Goal: Find specific page/section: Find specific page/section

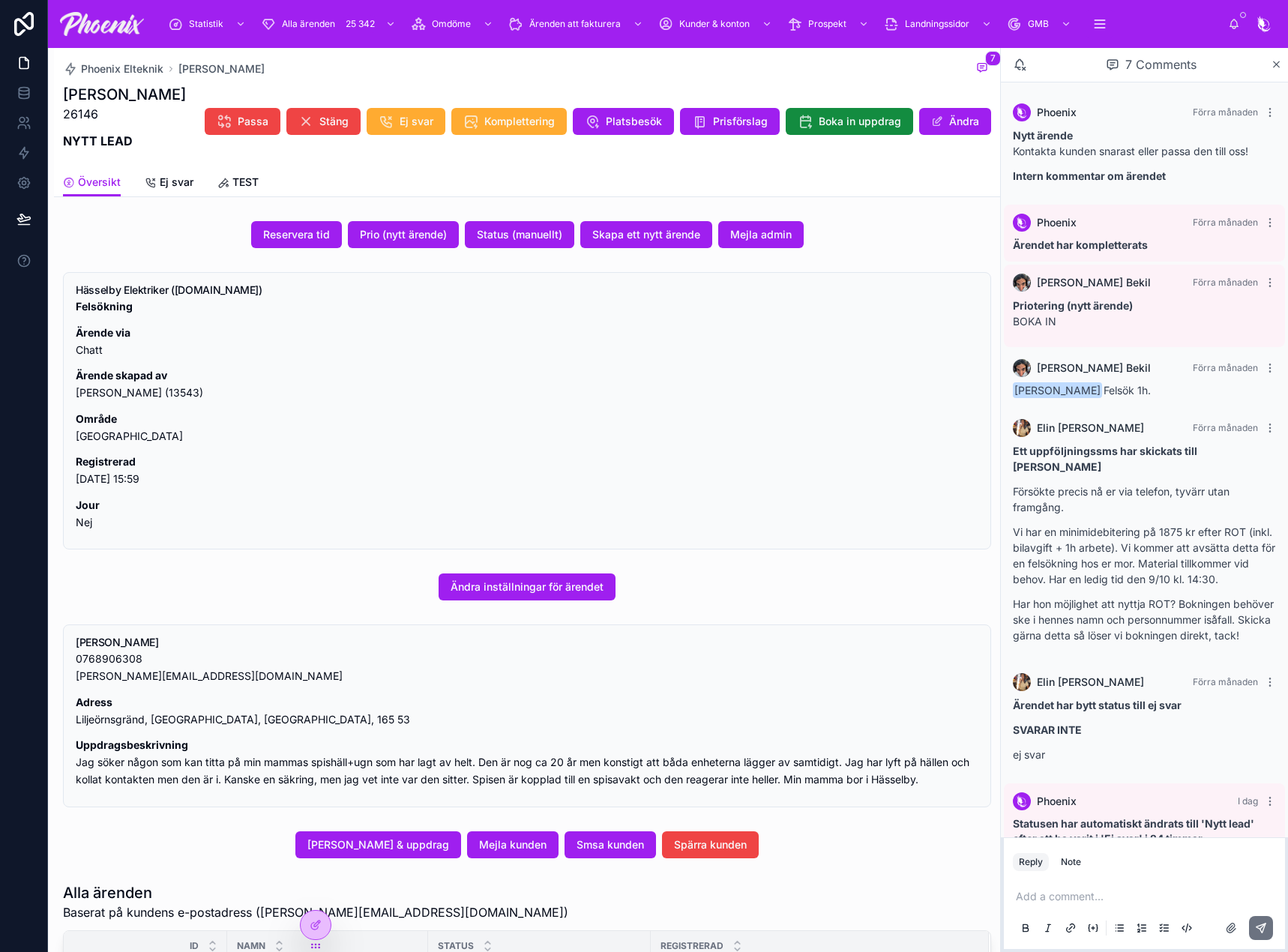
scroll to position [47, 0]
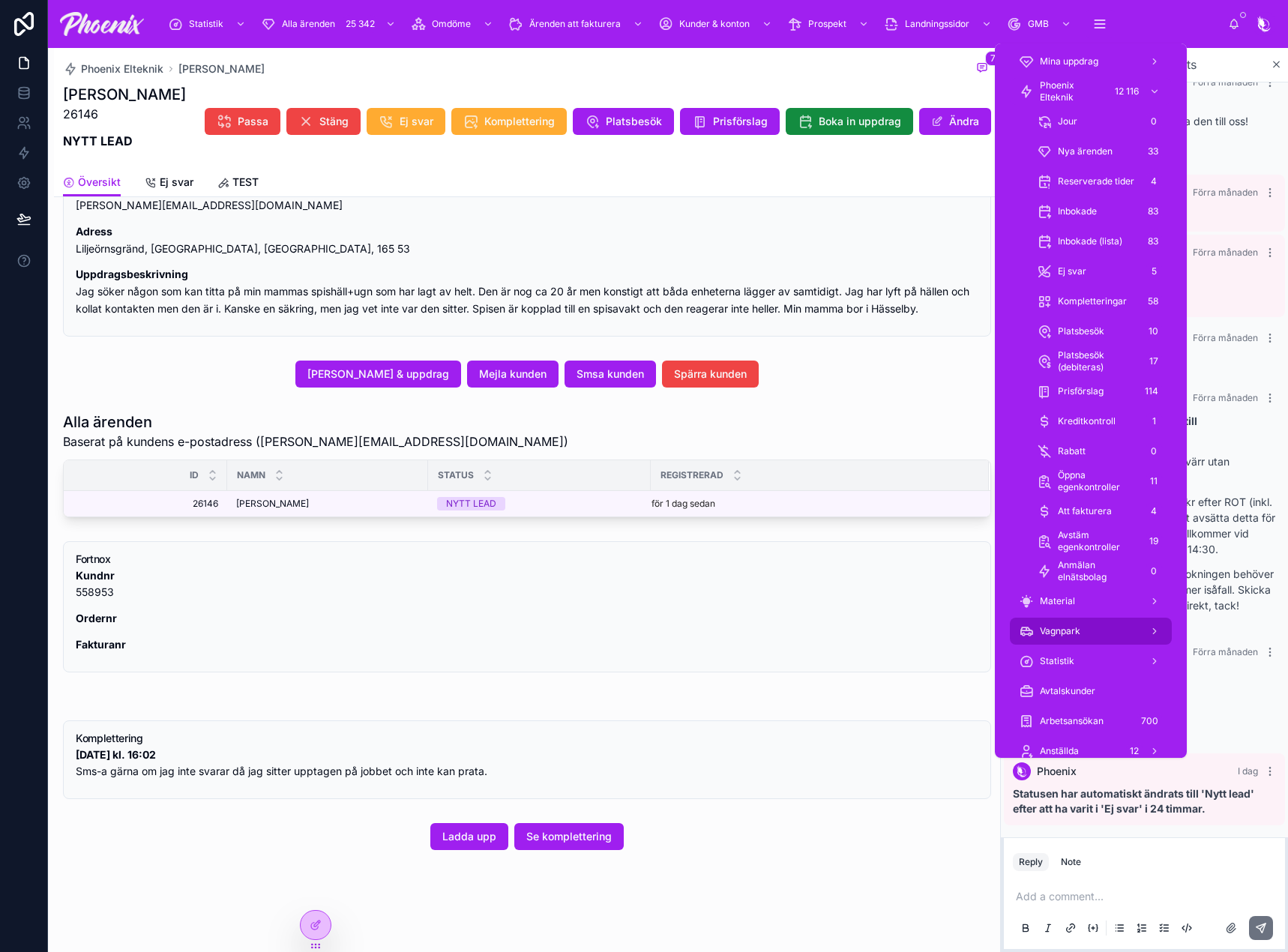
click at [1070, 633] on span "Vagnpark" at bounding box center [1060, 630] width 41 height 12
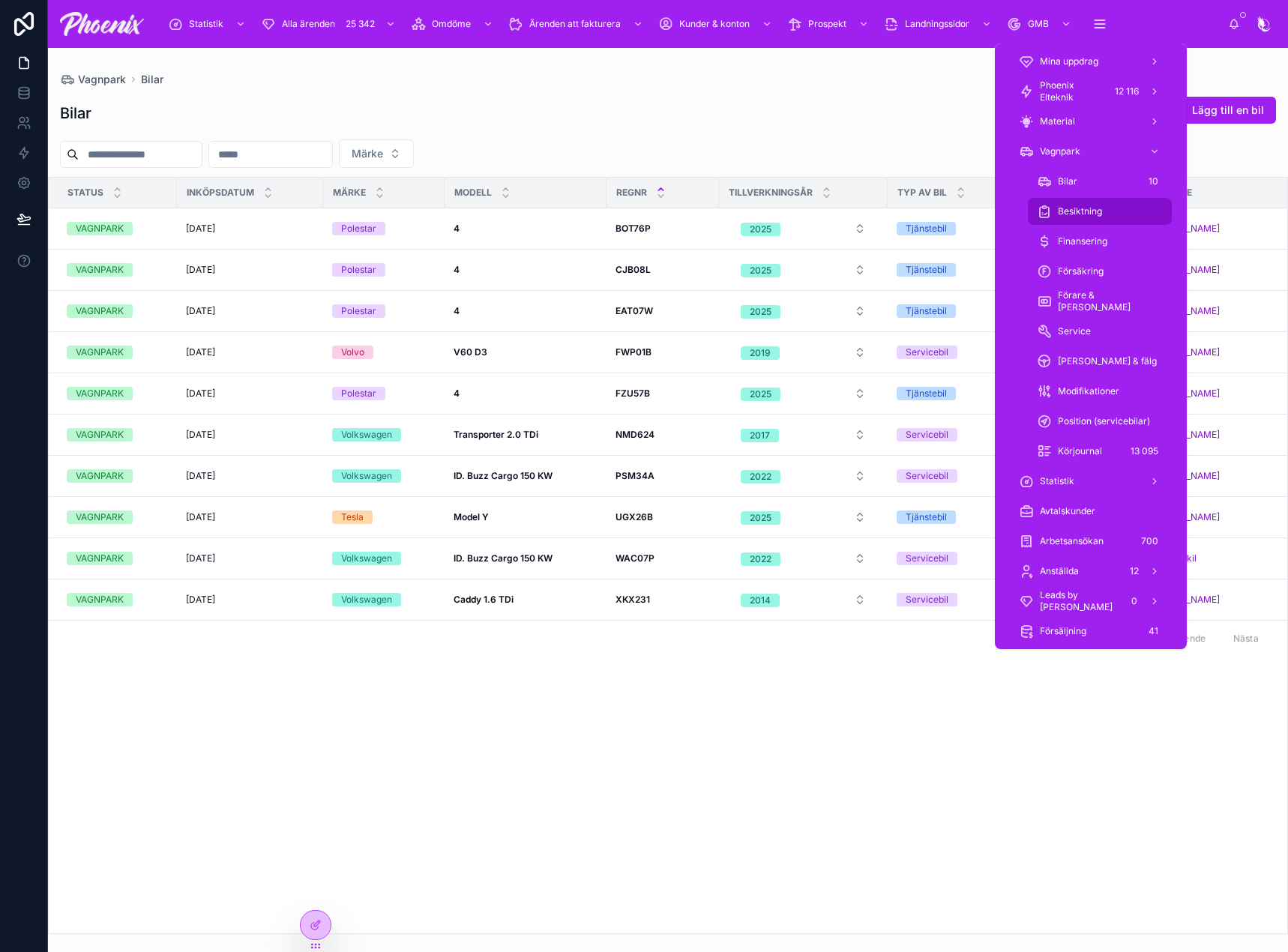
click at [1105, 222] on div "Besiktning" at bounding box center [1100, 211] width 126 height 24
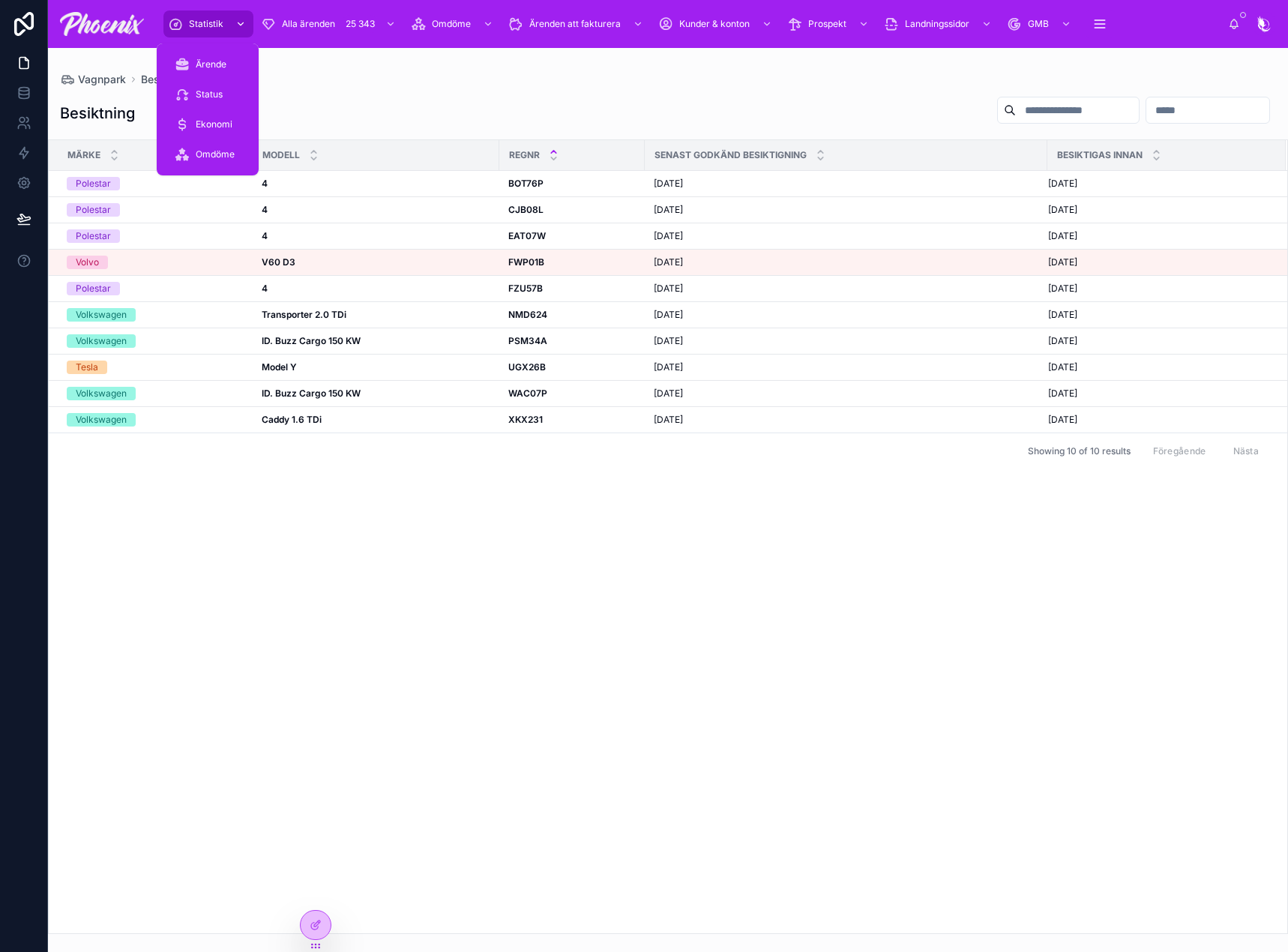
click at [209, 29] on span "Statistik" at bounding box center [206, 23] width 34 height 12
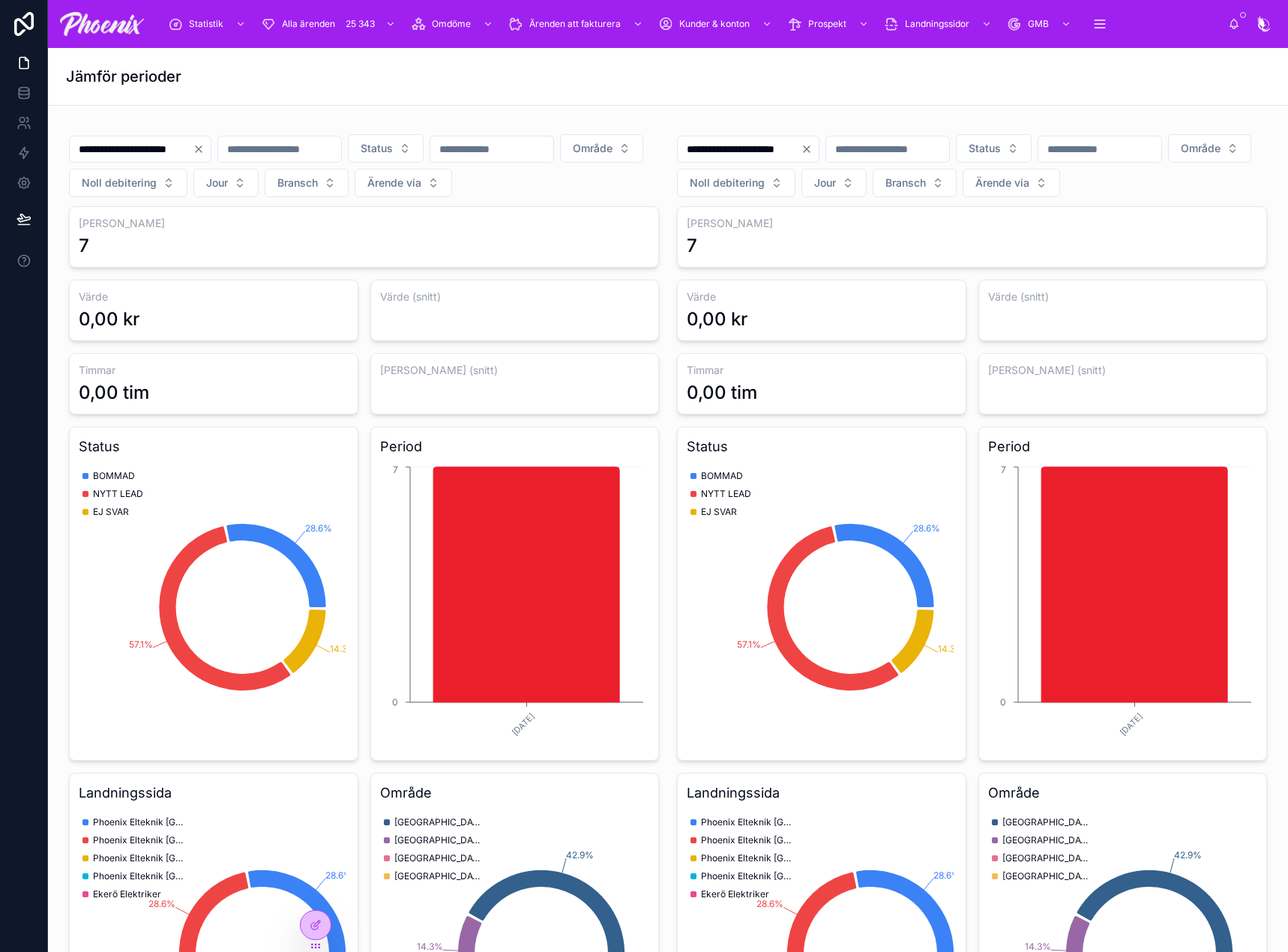
drag, startPoint x: 12, startPoint y: 28, endPoint x: 1, endPoint y: 33, distance: 12.1
click at [11, 29] on icon at bounding box center [23, 23] width 30 height 24
